Goal: Register for event/course

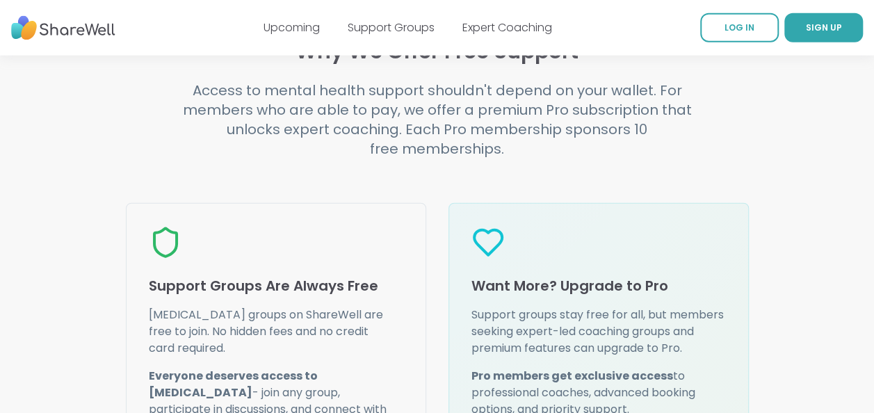
scroll to position [1684, 0]
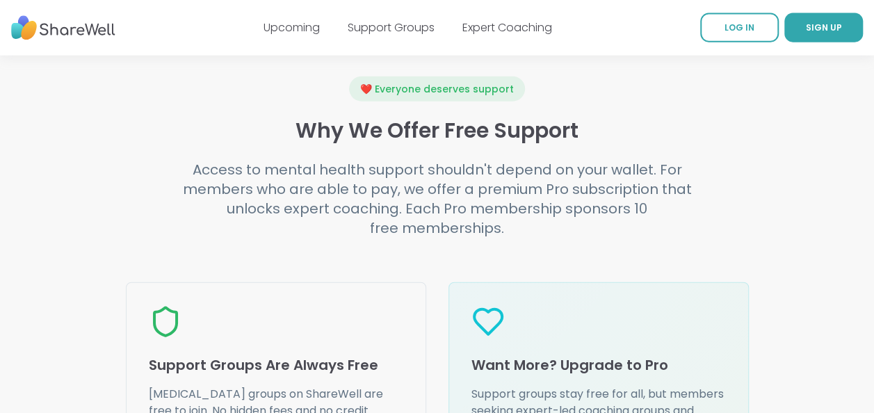
click at [284, 160] on h4 "Access to mental health support shouldn't depend on your wallet. For members wh…" at bounding box center [437, 199] width 534 height 78
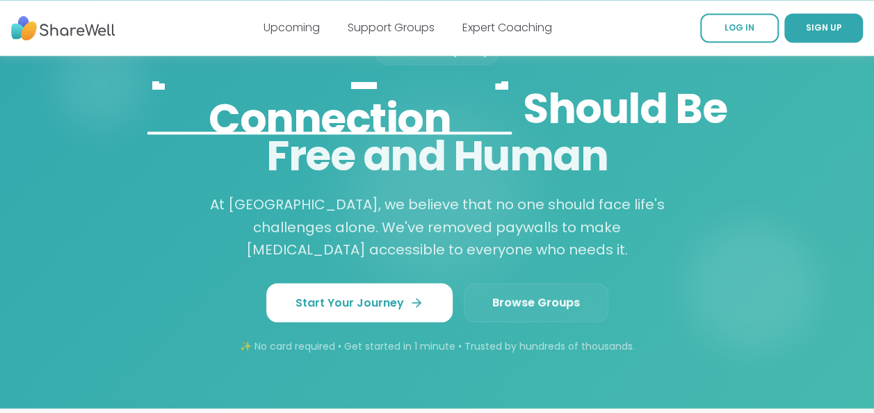
scroll to position [1214, 0]
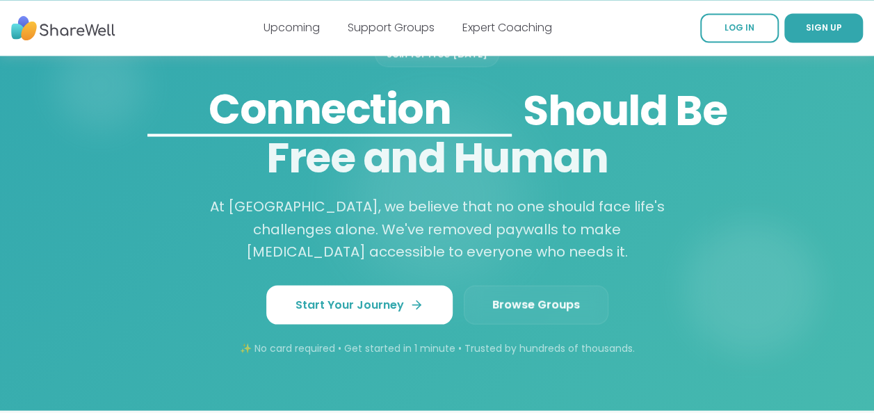
click at [529, 296] on span "Browse Groups" at bounding box center [536, 304] width 88 height 17
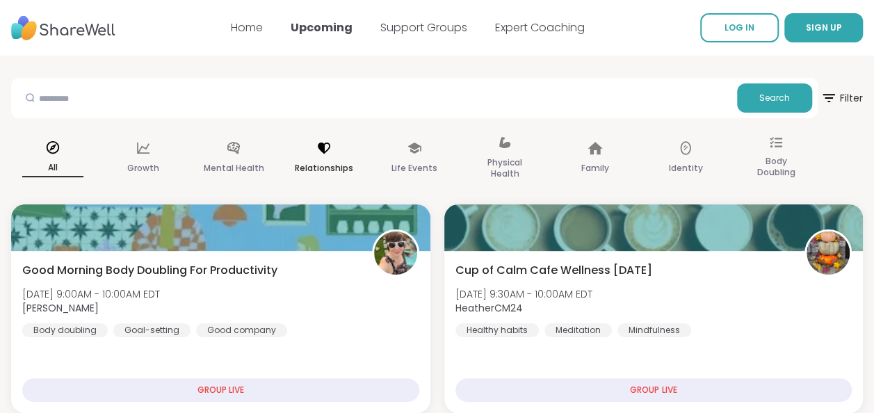
click at [331, 140] on icon at bounding box center [323, 147] width 15 height 15
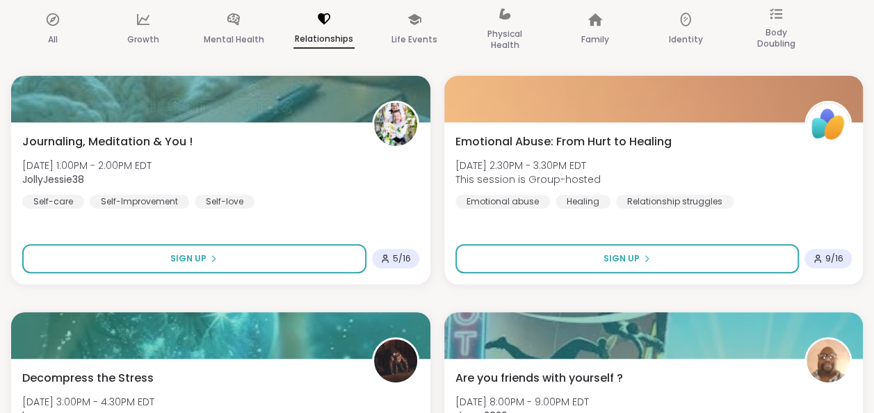
scroll to position [157, 0]
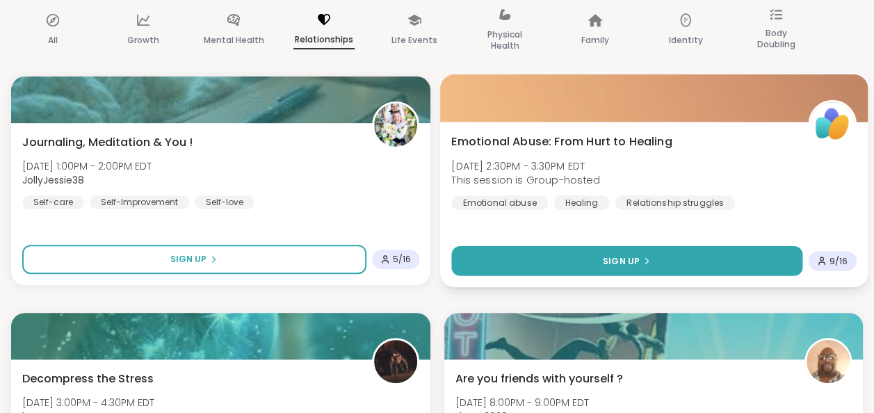
click at [508, 264] on button "Sign Up" at bounding box center [626, 261] width 350 height 30
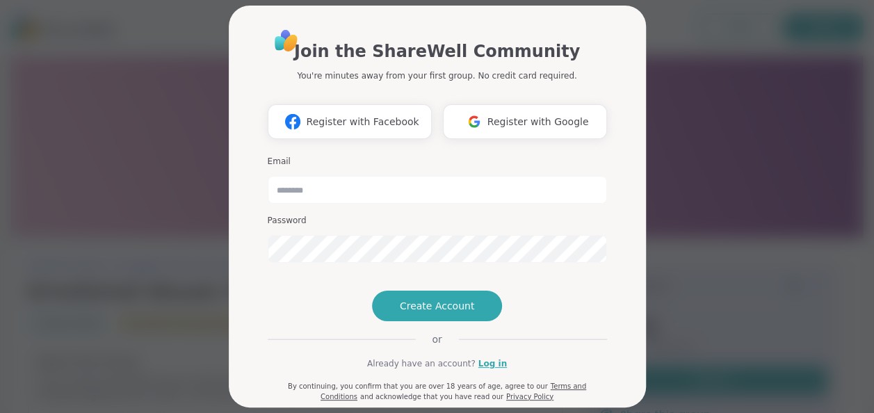
scroll to position [7, 0]
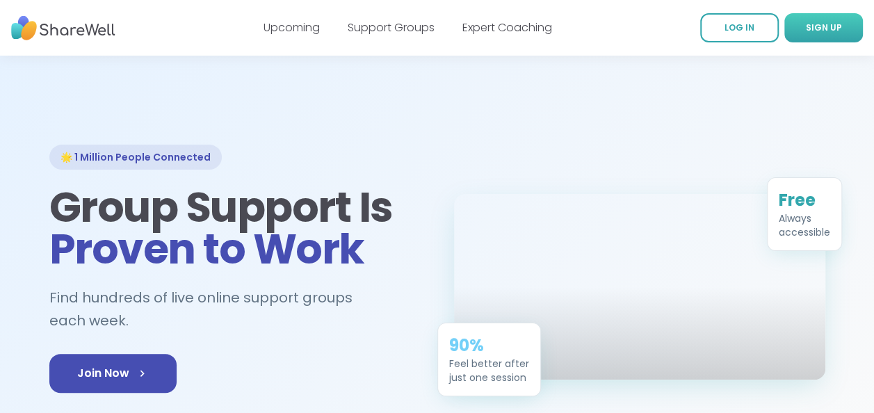
click at [809, 29] on span "SIGN UP" at bounding box center [824, 28] width 36 height 12
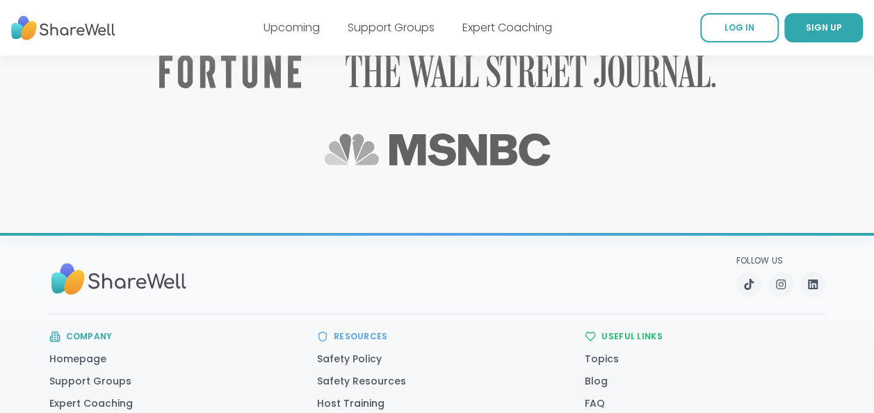
scroll to position [2487, 0]
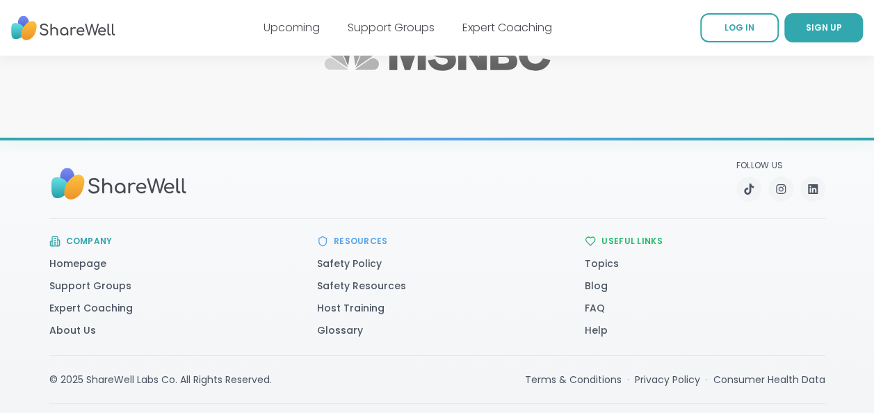
click at [220, 54] on nav "Upcoming Support Groups Expert Coaching LOG IN SIGN UP" at bounding box center [437, 28] width 874 height 56
